Goal: Information Seeking & Learning: Learn about a topic

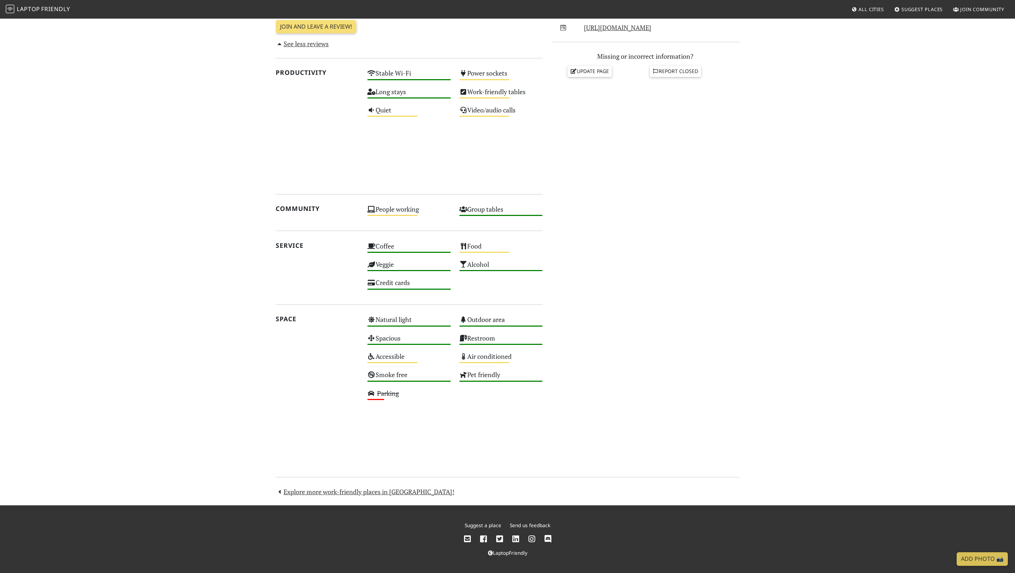
scroll to position [300, 0]
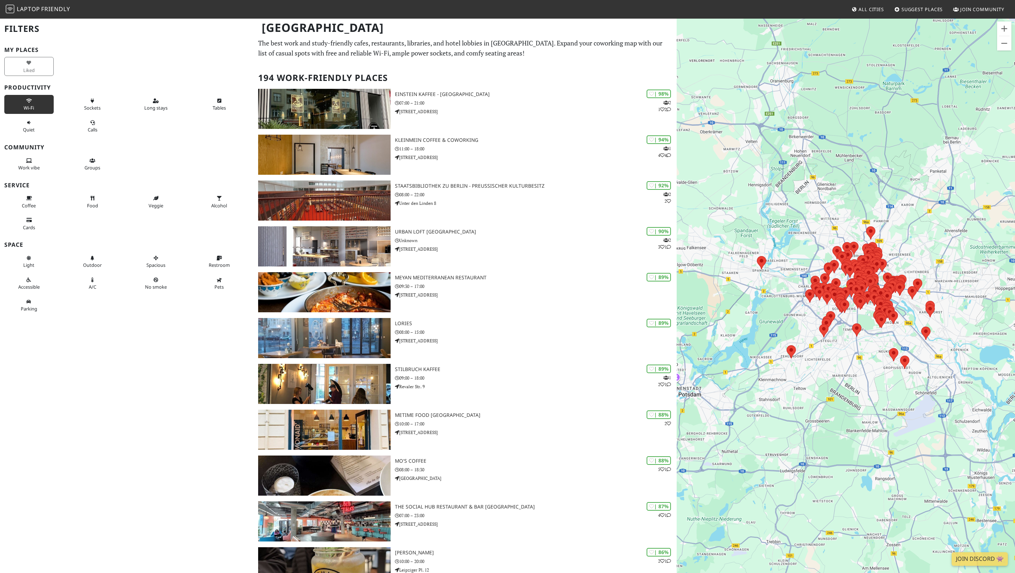
click at [33, 105] on span "Wi-Fi" at bounding box center [29, 108] width 10 height 6
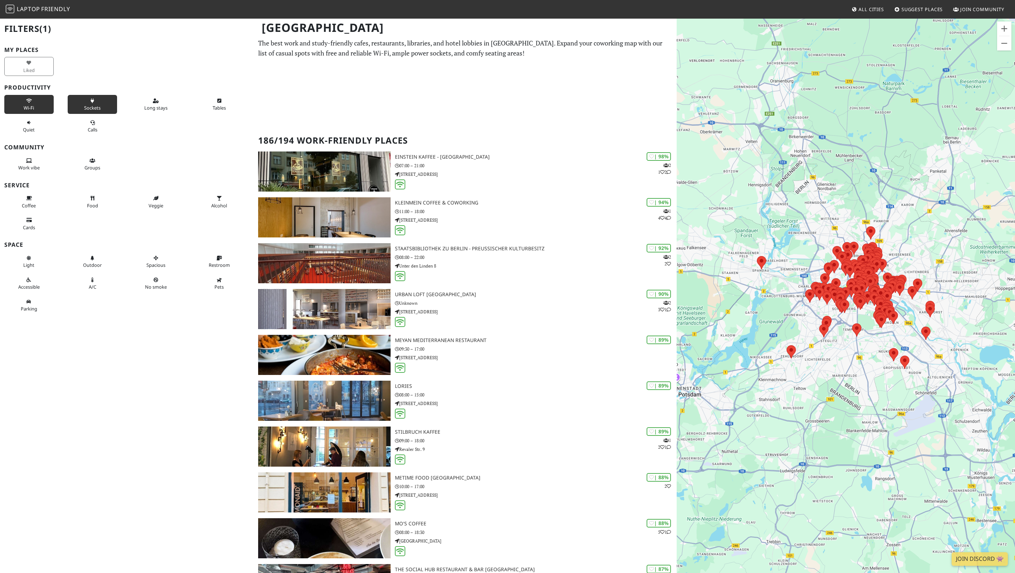
click at [87, 102] on button "Sockets" at bounding box center [92, 104] width 49 height 19
click at [25, 200] on button "Coffee" at bounding box center [28, 201] width 49 height 19
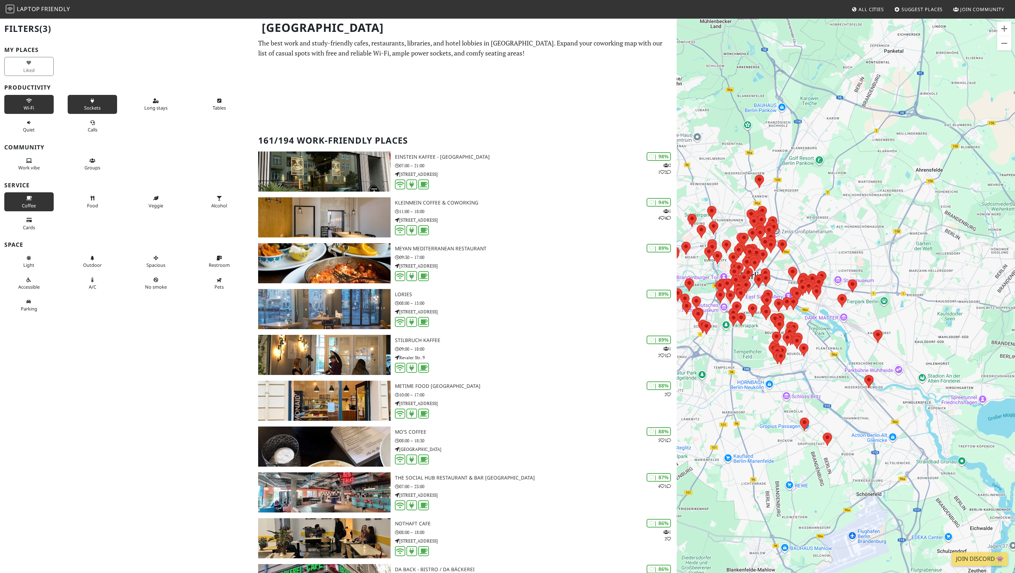
drag, startPoint x: 919, startPoint y: 324, endPoint x: 825, endPoint y: 328, distance: 93.5
click at [825, 328] on div "To navigate, press the arrow keys." at bounding box center [846, 304] width 338 height 573
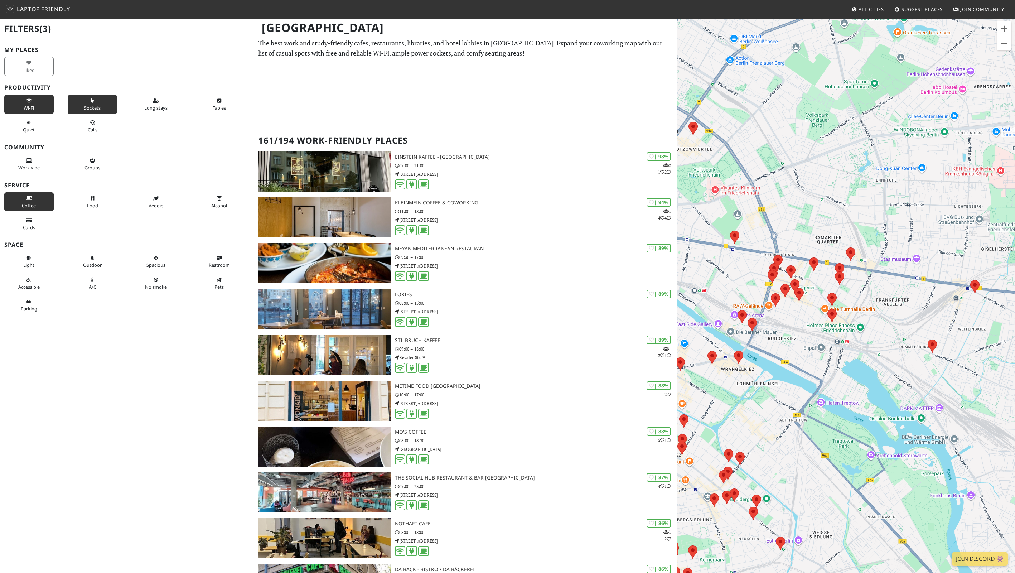
drag, startPoint x: 923, startPoint y: 305, endPoint x: 823, endPoint y: 281, distance: 102.9
click at [823, 281] on div "To navigate, press the arrow keys." at bounding box center [846, 304] width 338 height 573
click at [767, 270] on area at bounding box center [767, 270] width 0 height 0
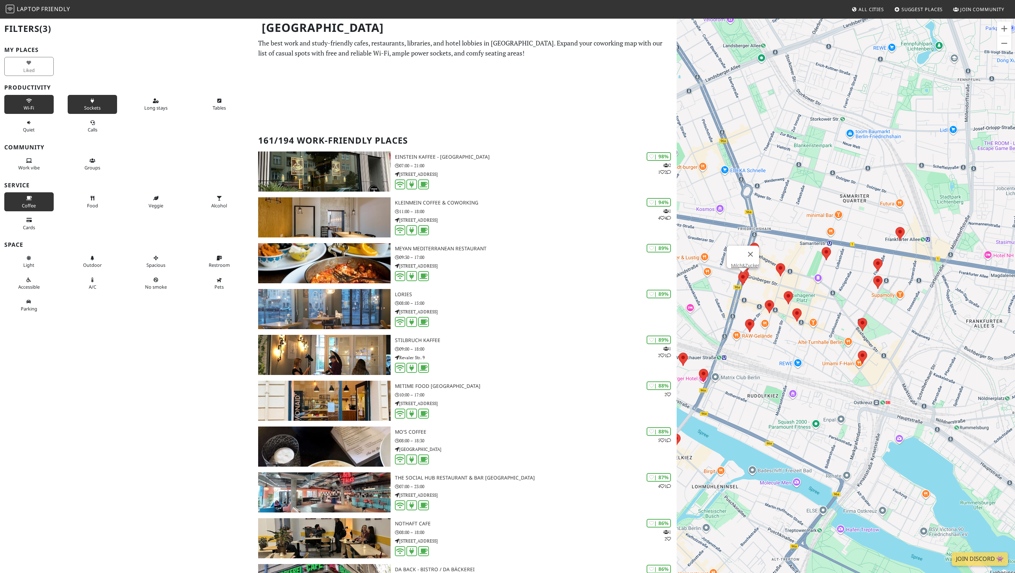
drag, startPoint x: 743, startPoint y: 343, endPoint x: 825, endPoint y: 375, distance: 87.6
click at [825, 375] on div "To navigate, press the arrow keys. Milch&Zucker" at bounding box center [846, 304] width 338 height 573
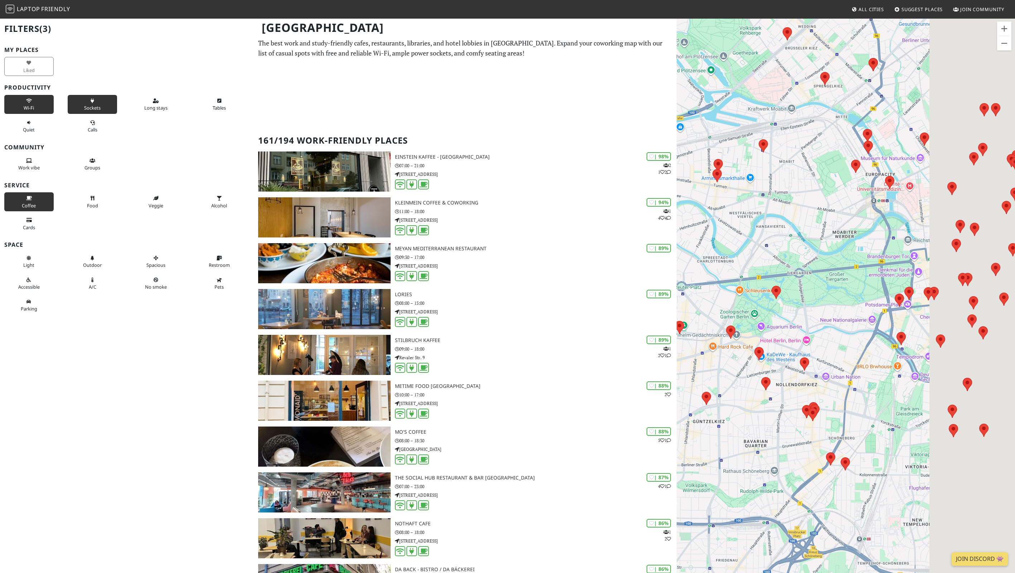
drag, startPoint x: 892, startPoint y: 329, endPoint x: 759, endPoint y: 331, distance: 132.5
click at [759, 331] on div "To navigate, press the arrow keys. Milch&Zucker" at bounding box center [846, 304] width 338 height 573
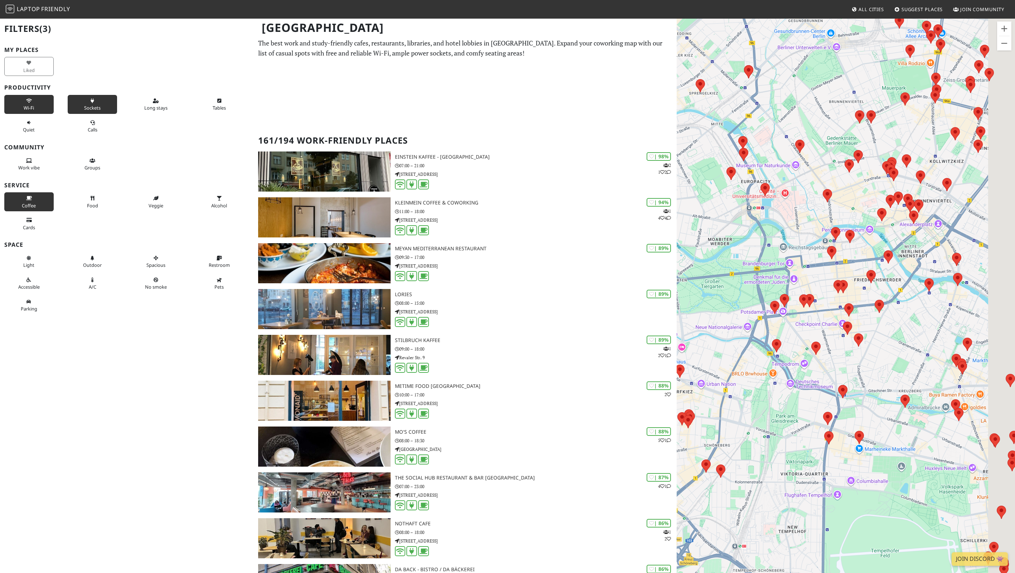
drag, startPoint x: 844, startPoint y: 325, endPoint x: 713, endPoint y: 332, distance: 130.8
click at [713, 332] on div "To navigate, press the arrow keys. Milch&Zucker" at bounding box center [846, 304] width 338 height 573
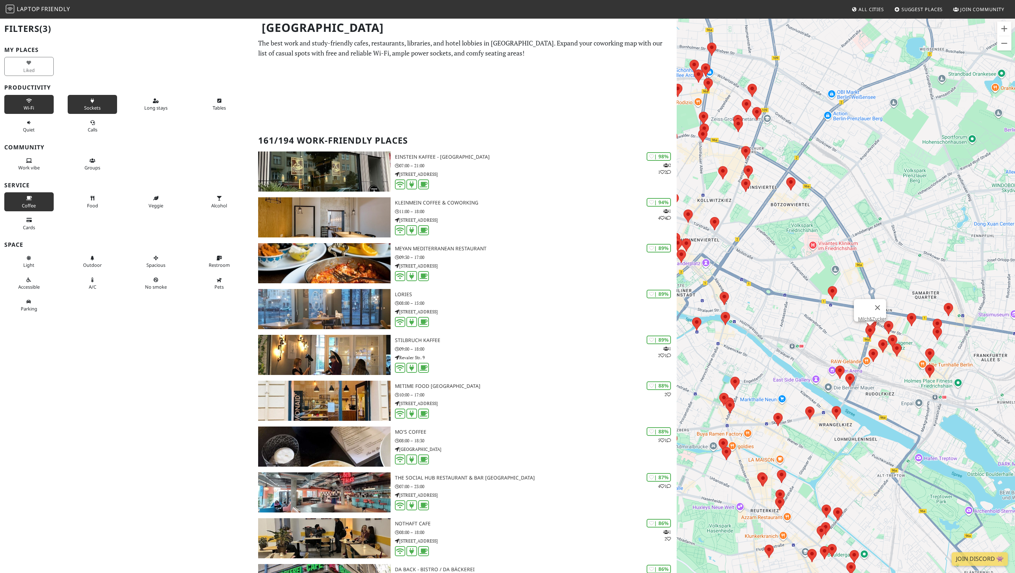
drag, startPoint x: 883, startPoint y: 305, endPoint x: 712, endPoint y: 343, distance: 175.2
click at [706, 345] on div "To navigate, press the arrow keys. Milch&Zucker" at bounding box center [846, 304] width 338 height 573
click at [878, 302] on button "Close" at bounding box center [876, 307] width 17 height 17
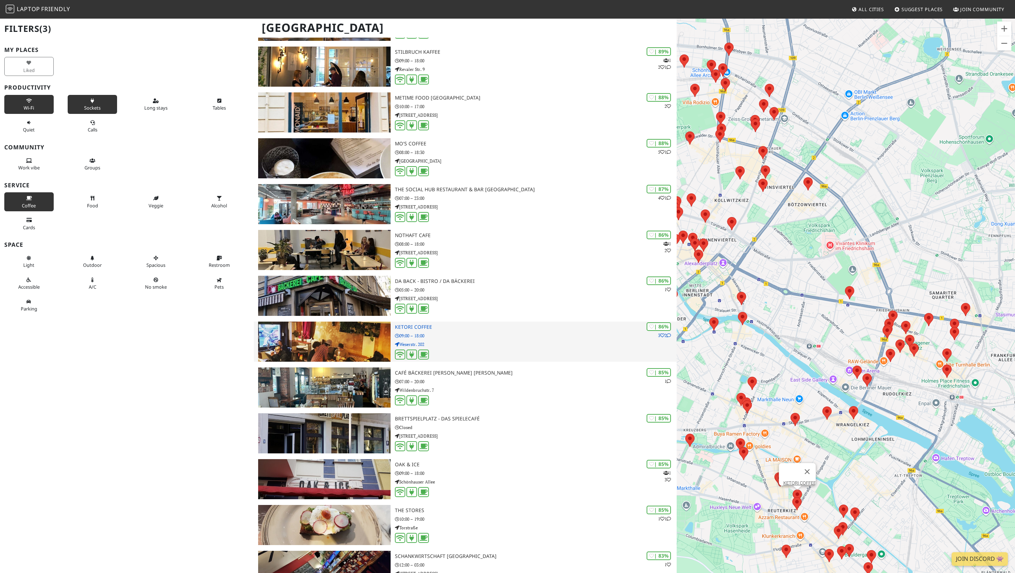
scroll to position [288, 0]
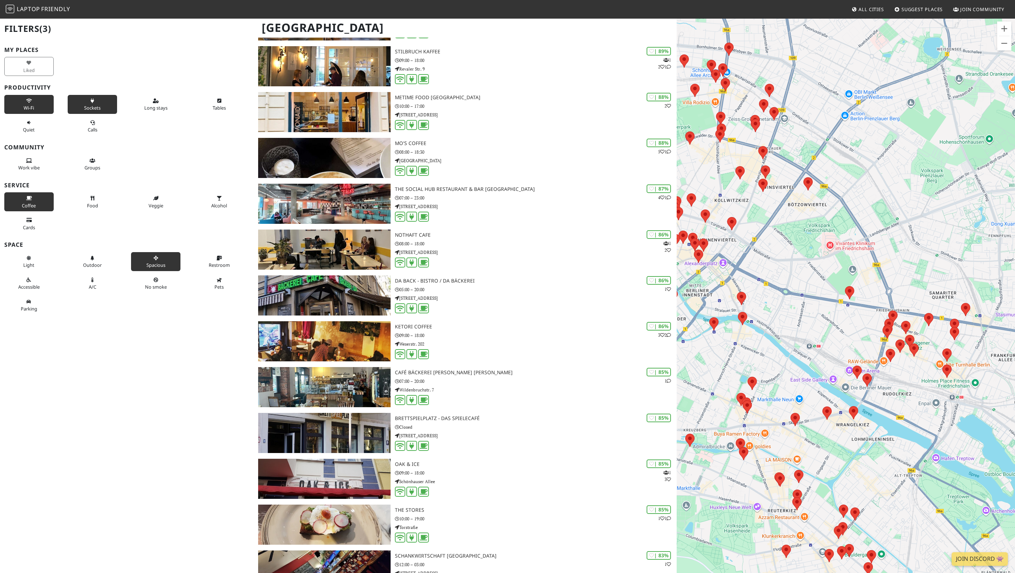
click at [165, 264] on button "Spacious" at bounding box center [155, 261] width 49 height 19
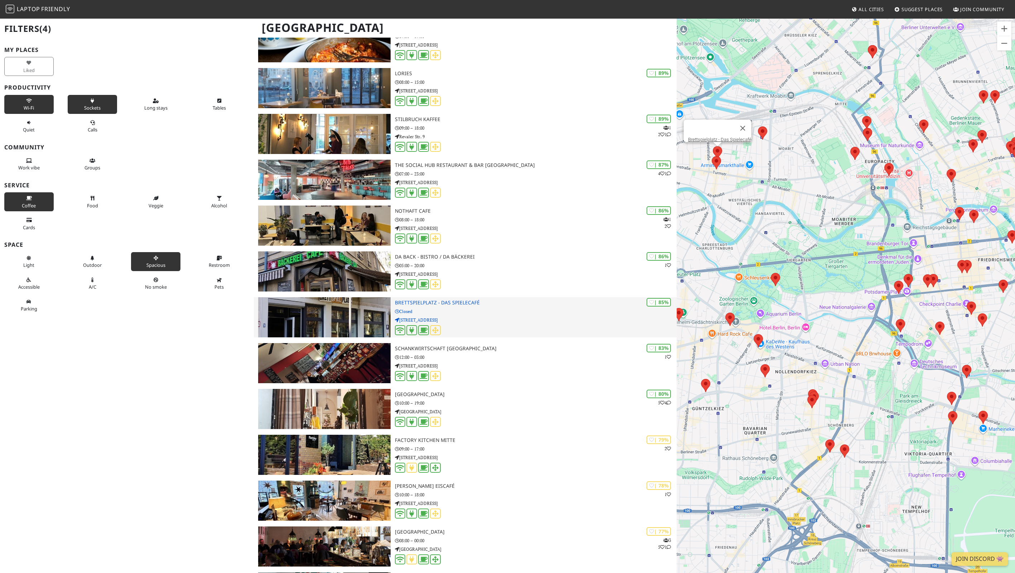
scroll to position [354, 0]
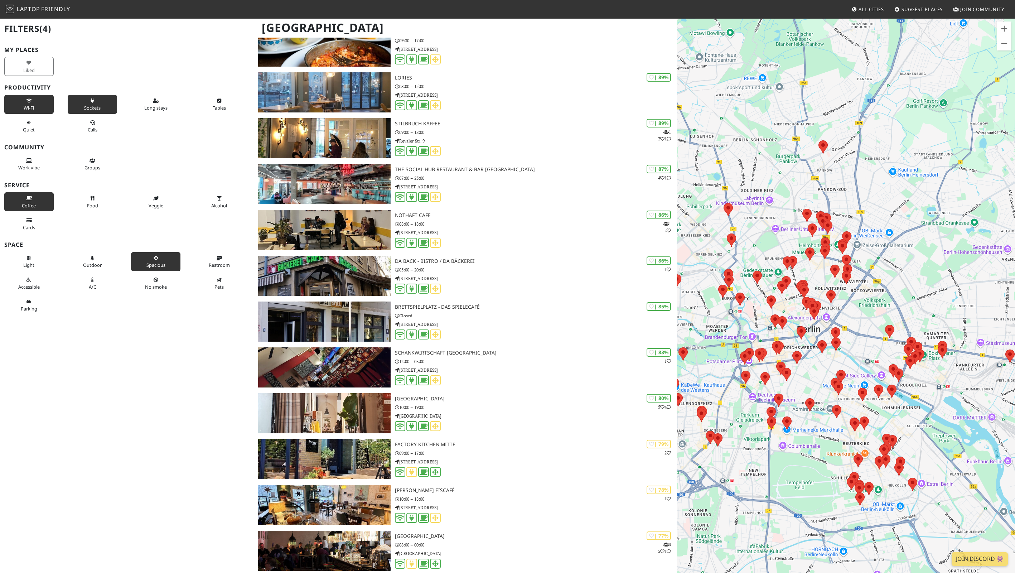
drag, startPoint x: 885, startPoint y: 381, endPoint x: 737, endPoint y: 401, distance: 149.1
click at [737, 401] on div "To navigate, press the arrow keys." at bounding box center [846, 304] width 338 height 573
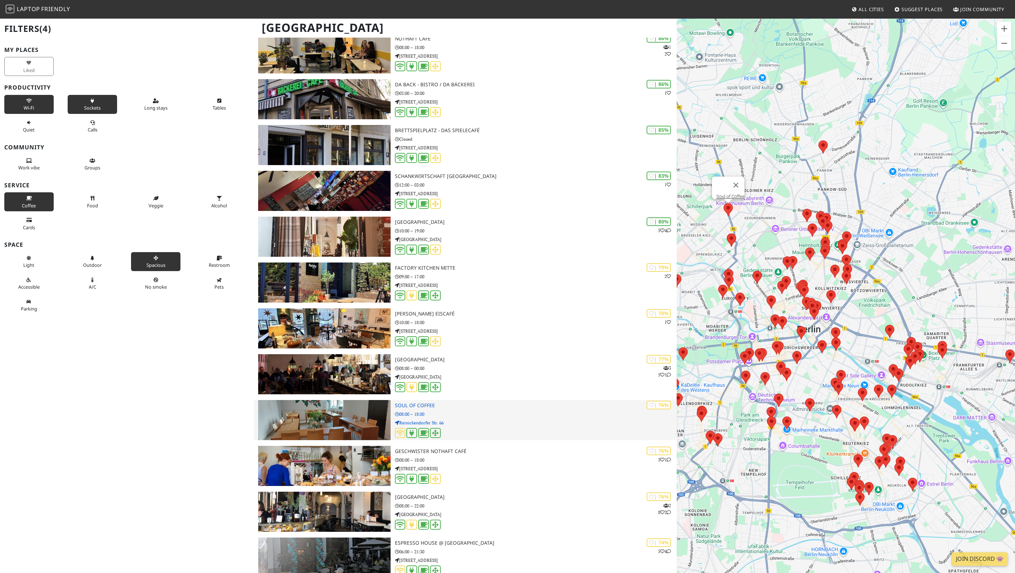
scroll to position [550, 0]
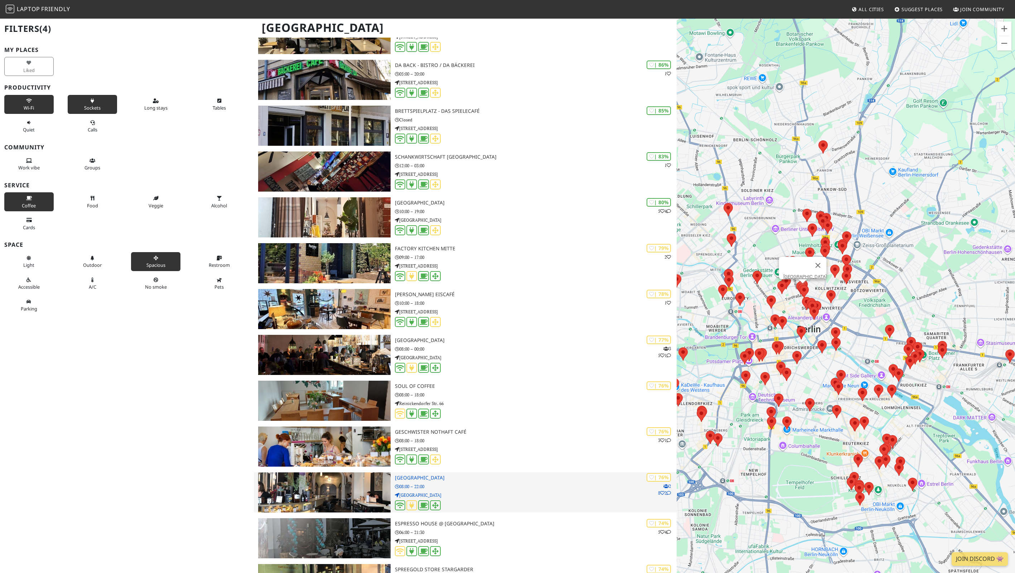
click at [324, 488] on img at bounding box center [324, 492] width 132 height 40
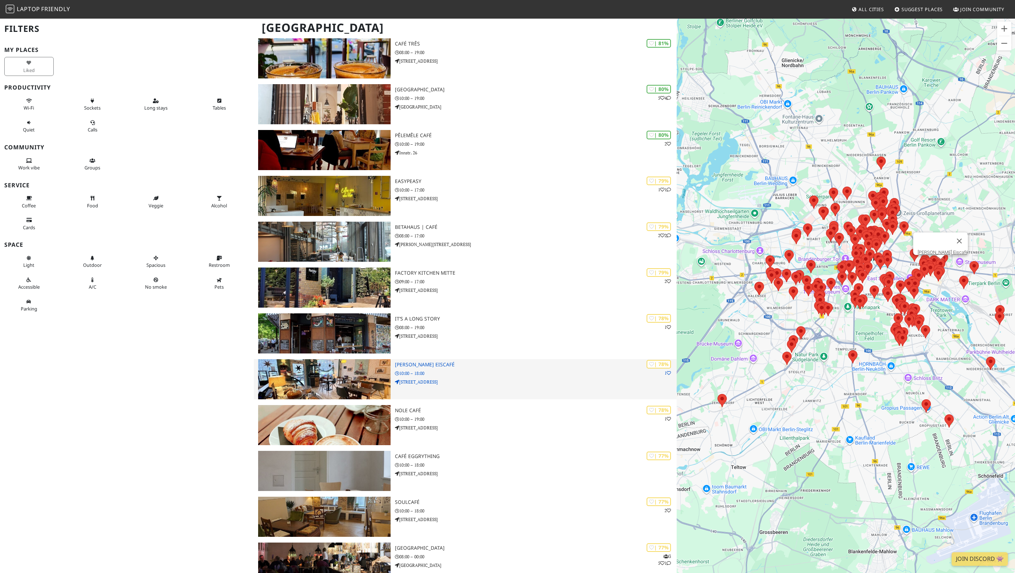
scroll to position [1325, 0]
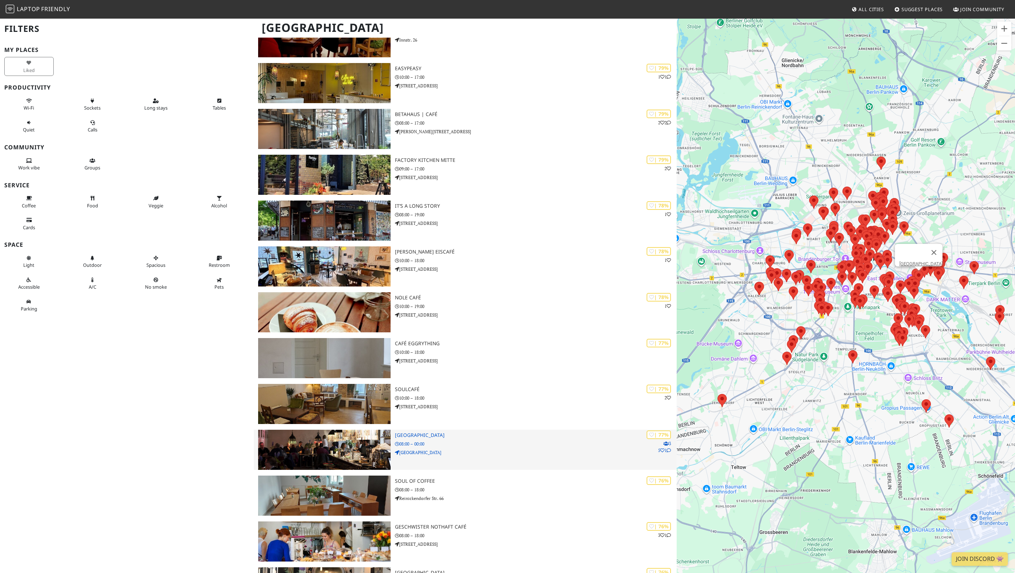
click at [330, 437] on img at bounding box center [324, 450] width 132 height 40
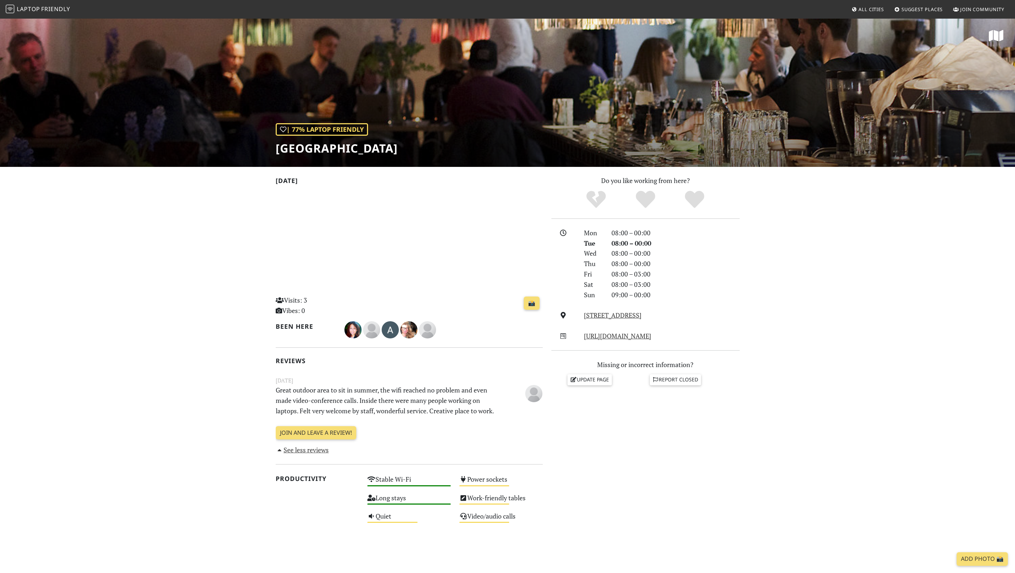
click at [295, 450] on link "See less reviews" at bounding box center [302, 449] width 53 height 9
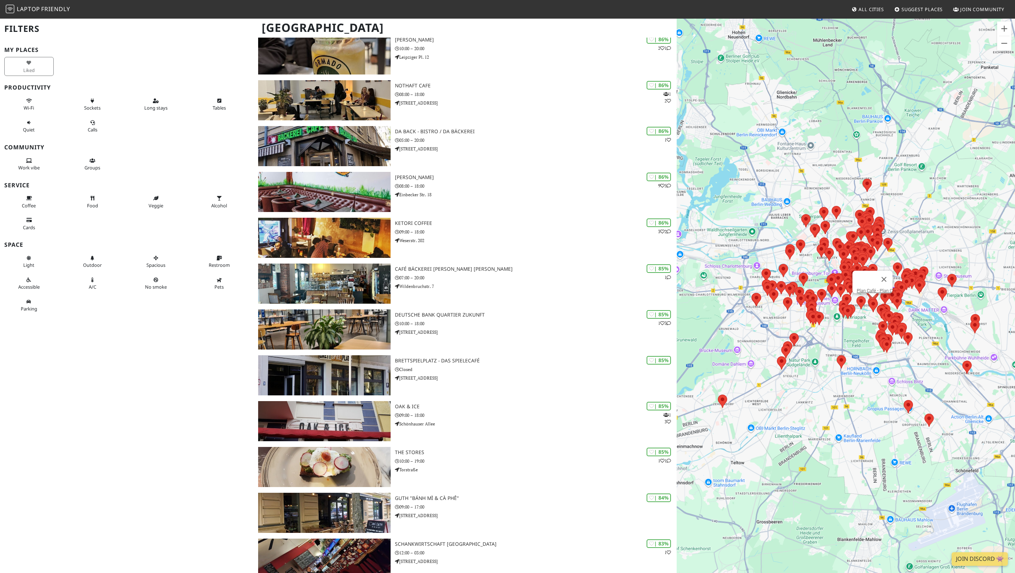
scroll to position [569, 0]
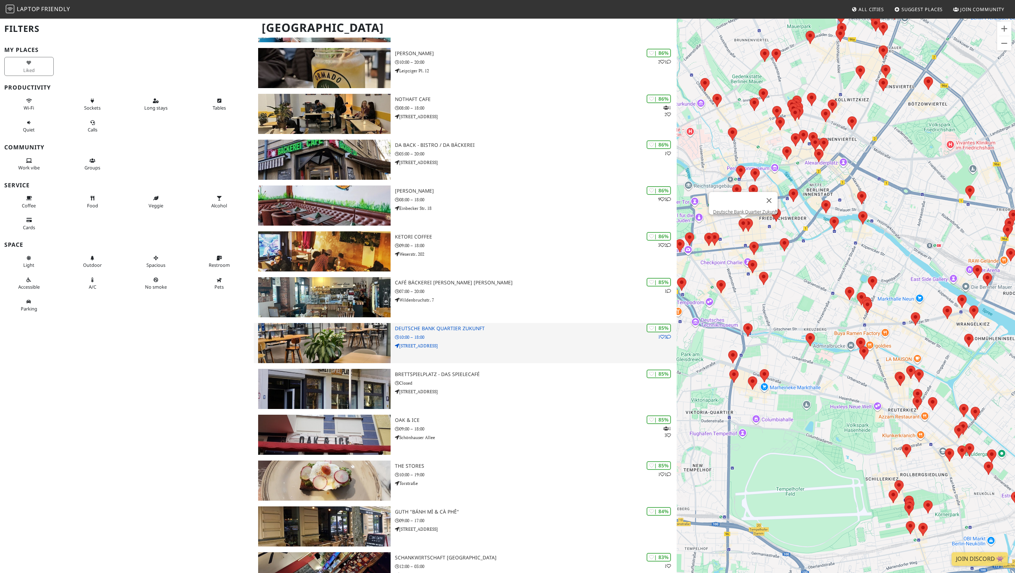
click at [361, 335] on img at bounding box center [324, 343] width 132 height 40
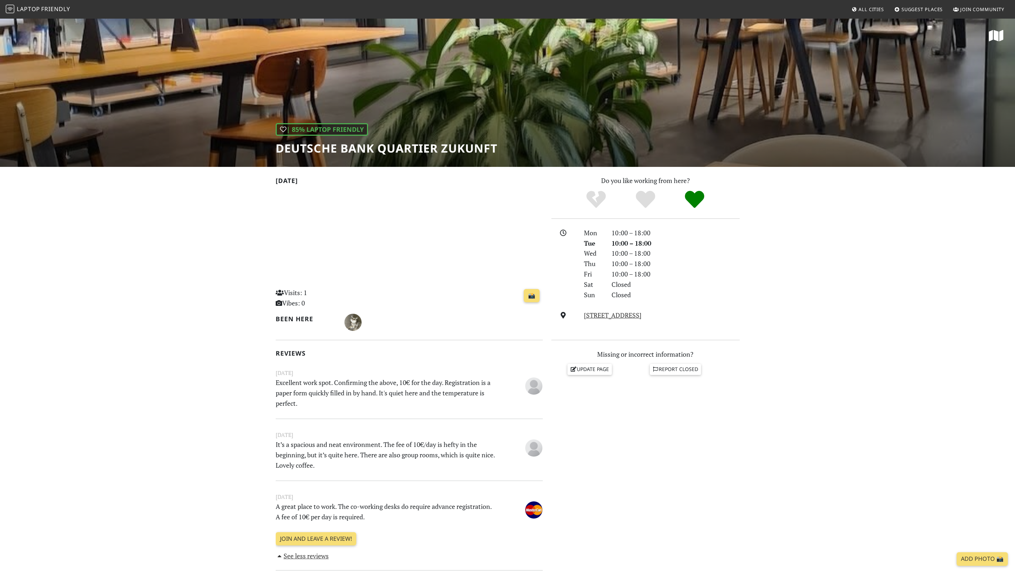
click at [430, 151] on h1 "Deutsche Bank Quartier Zukunft" at bounding box center [387, 148] width 222 height 14
copy div "Deutsche Bank Quartier Zukunft"
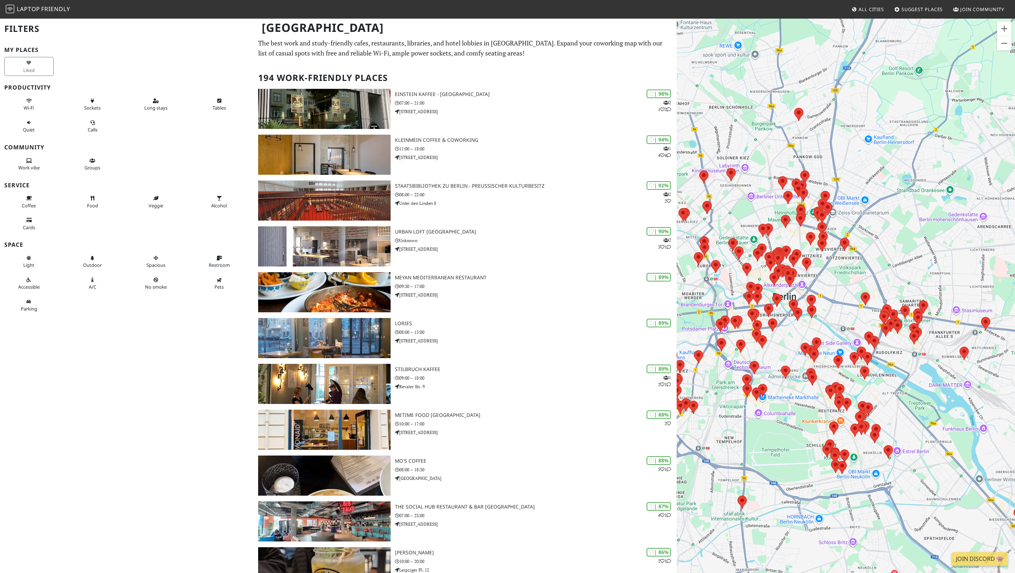
drag, startPoint x: 775, startPoint y: 240, endPoint x: 784, endPoint y: 301, distance: 61.3
click at [784, 301] on div "To navigate, press the arrow keys." at bounding box center [846, 304] width 338 height 573
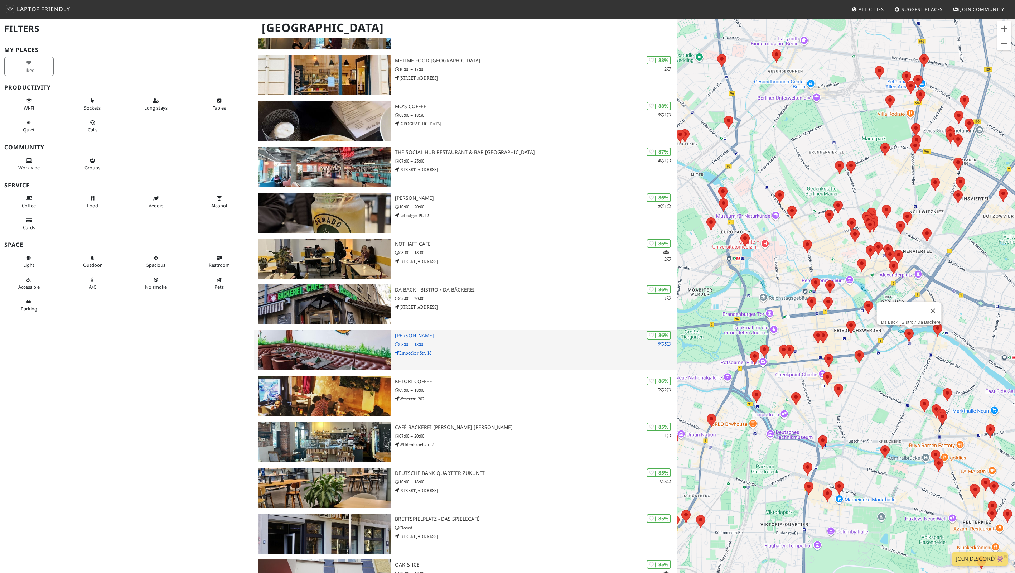
scroll to position [417, 0]
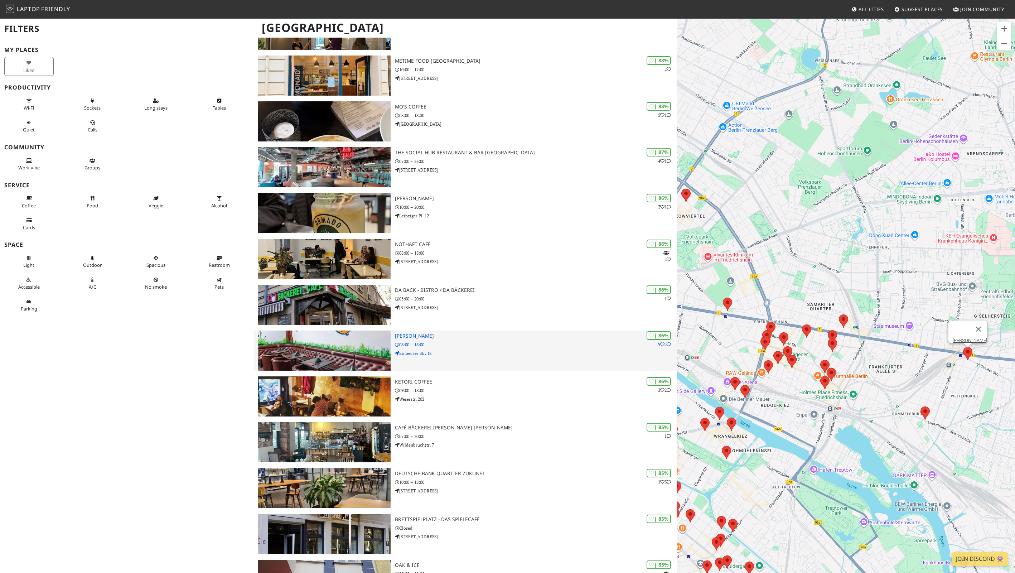
click at [300, 344] on img at bounding box center [324, 350] width 132 height 40
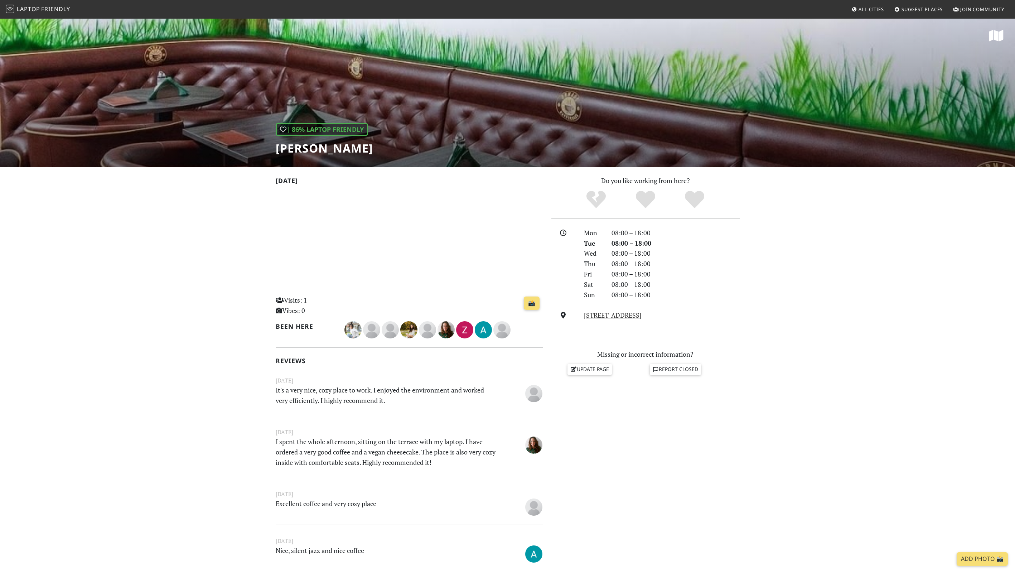
click at [308, 148] on h1 "[PERSON_NAME]" at bounding box center [324, 148] width 97 height 14
copy div "[PERSON_NAME]"
